Goal: Transaction & Acquisition: Download file/media

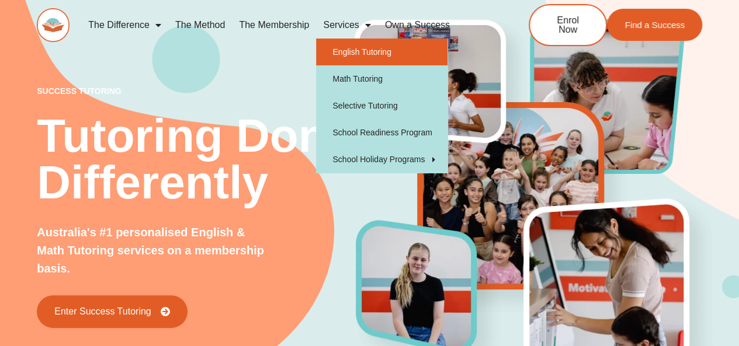
click at [342, 50] on link "English Tutoring" at bounding box center [381, 52] width 131 height 27
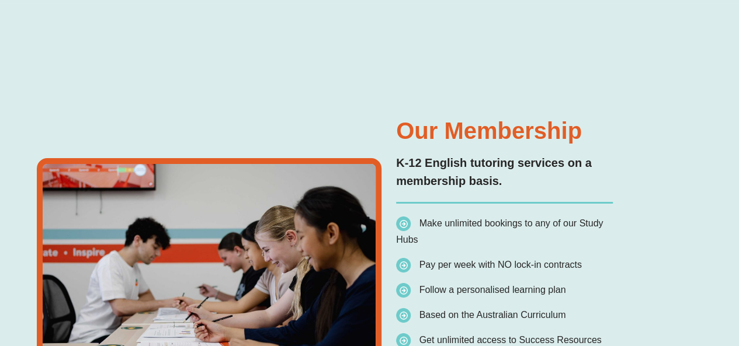
scroll to position [6, 0]
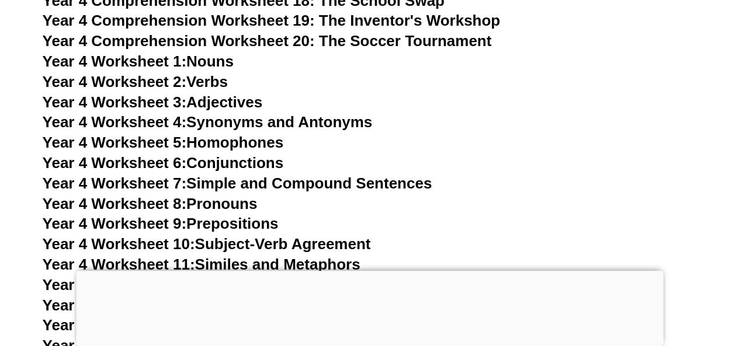
scroll to position [4722, 0]
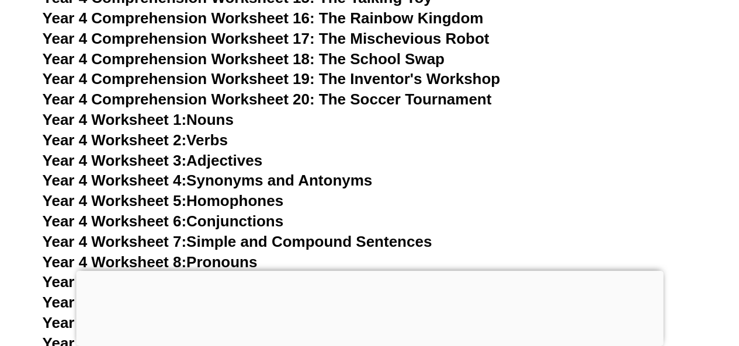
click at [220, 162] on link "Year 4 Worksheet 3: Adjectives" at bounding box center [153, 161] width 220 height 18
